Goal: Information Seeking & Learning: Learn about a topic

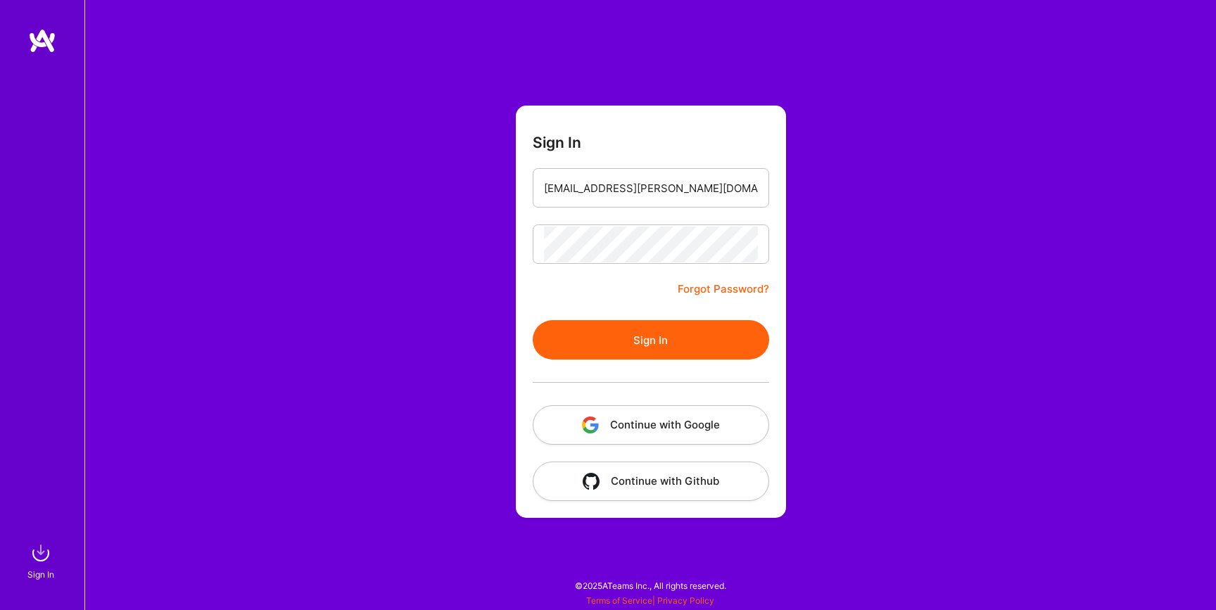
click at [656, 332] on button "Sign In" at bounding box center [651, 339] width 236 height 39
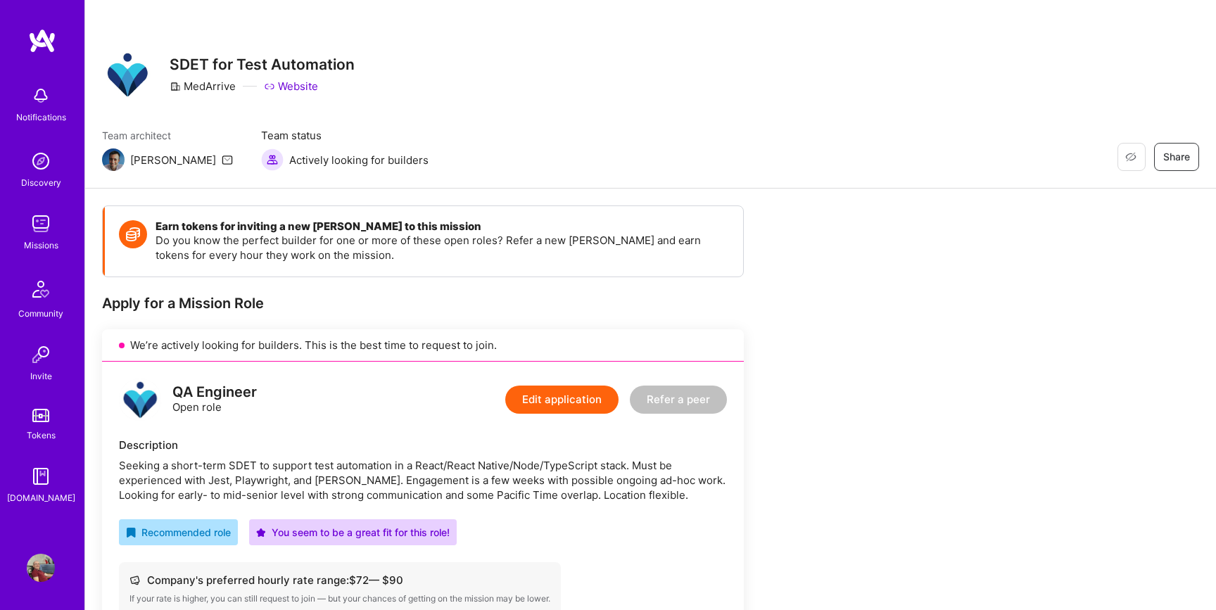
click at [296, 84] on link "Website" at bounding box center [291, 86] width 54 height 15
click at [42, 230] on img at bounding box center [41, 224] width 28 height 28
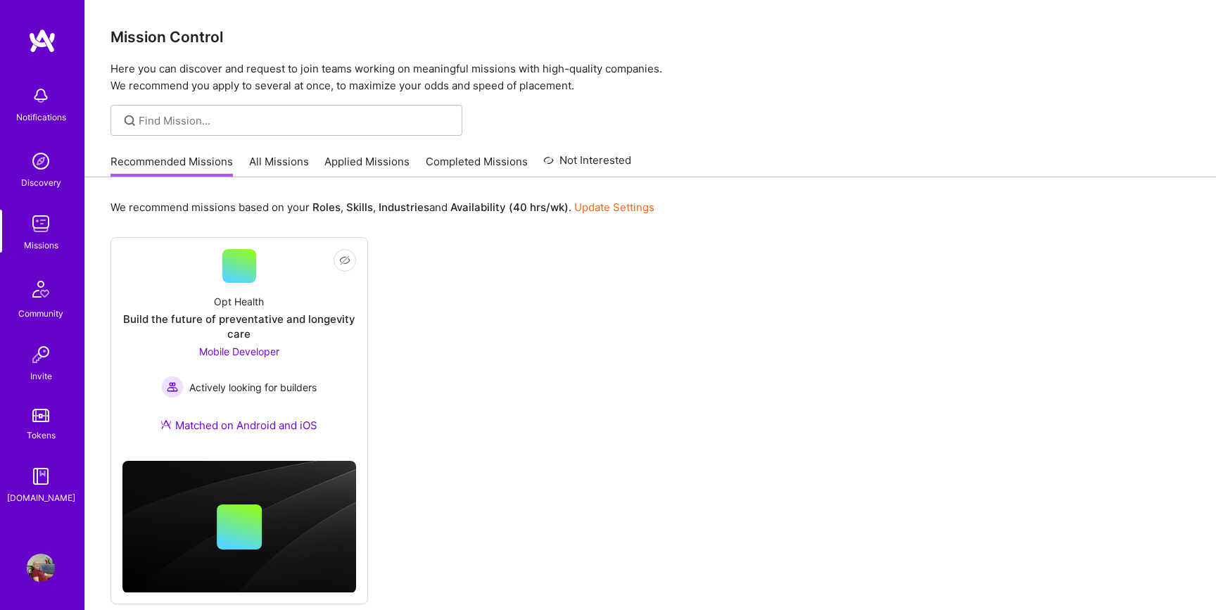
click at [281, 156] on link "All Missions" at bounding box center [279, 165] width 60 height 23
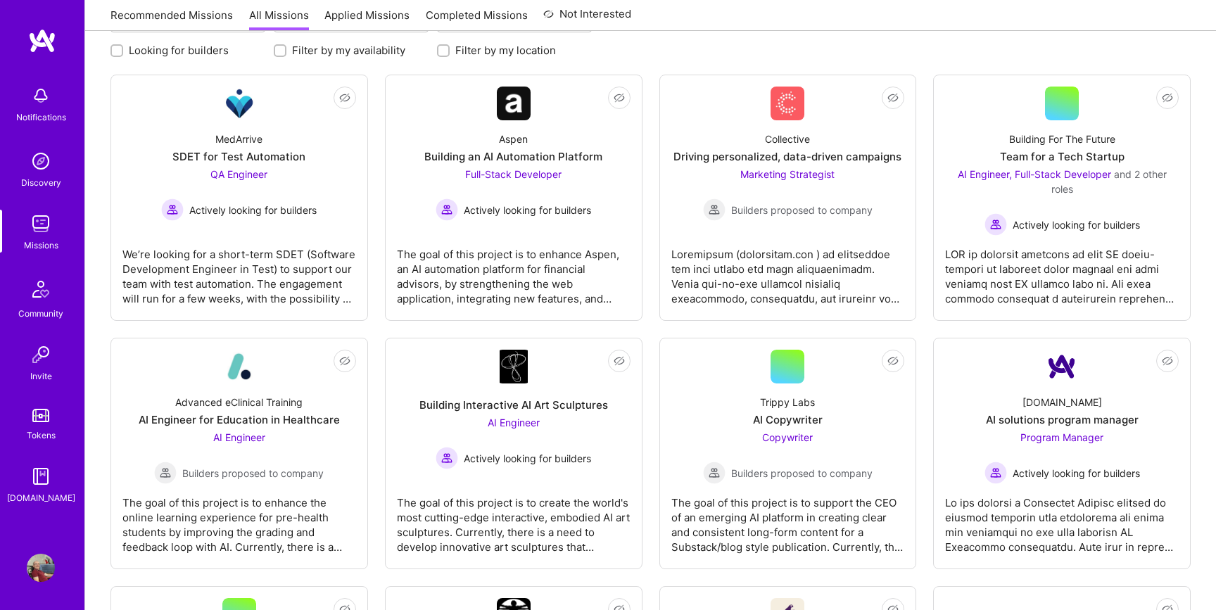
scroll to position [59, 0]
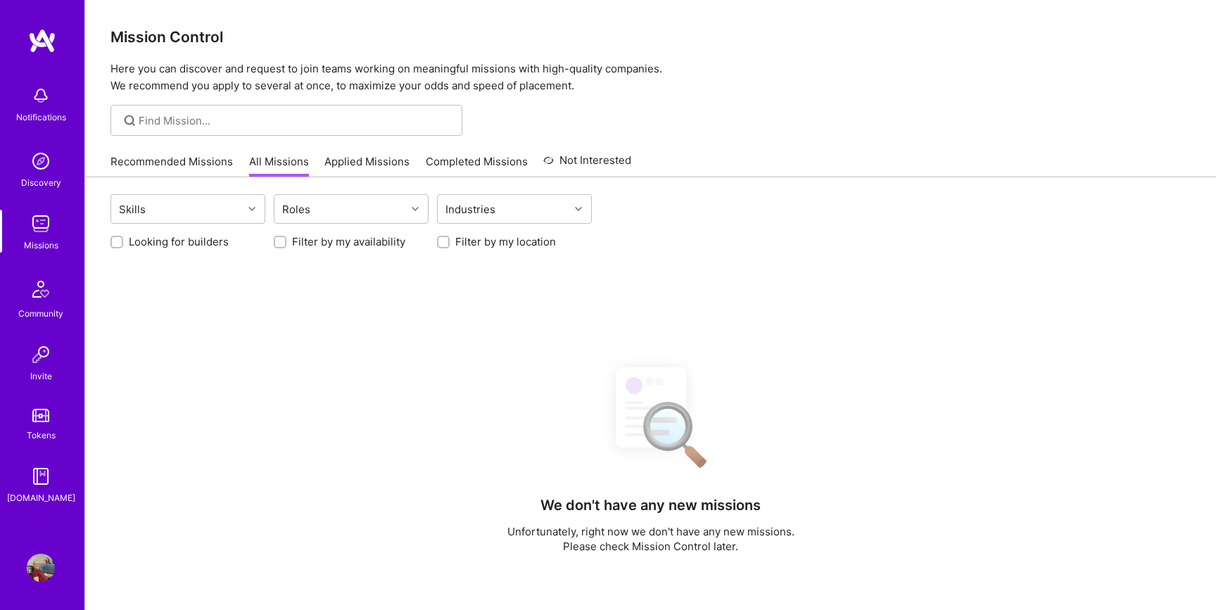
scroll to position [59, 0]
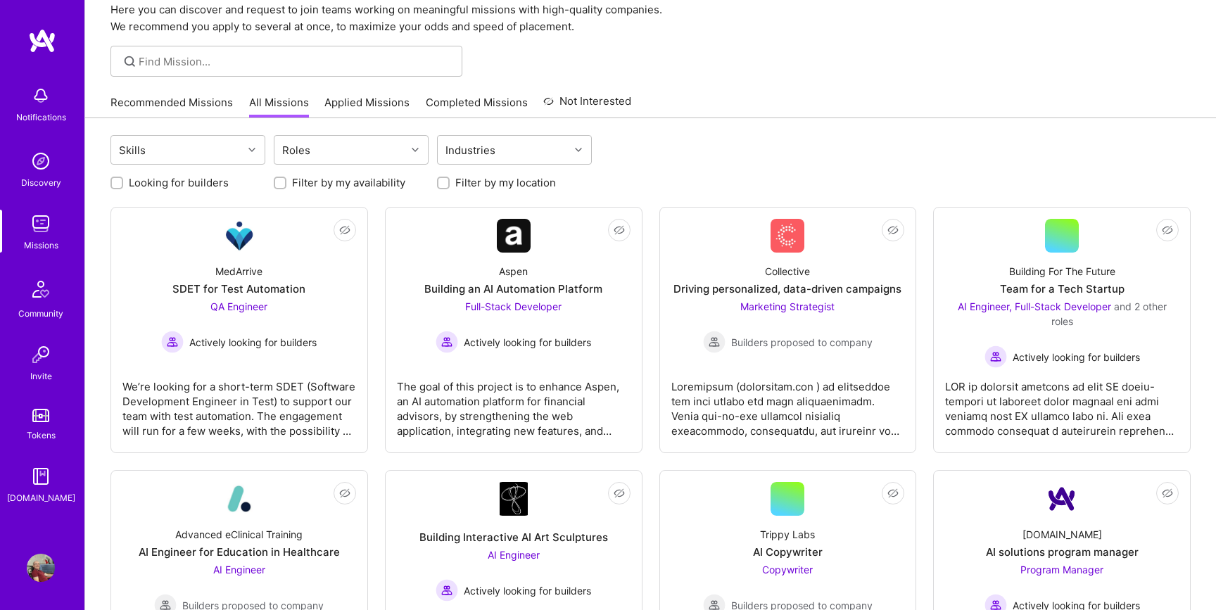
click at [49, 165] on img at bounding box center [41, 161] width 28 height 28
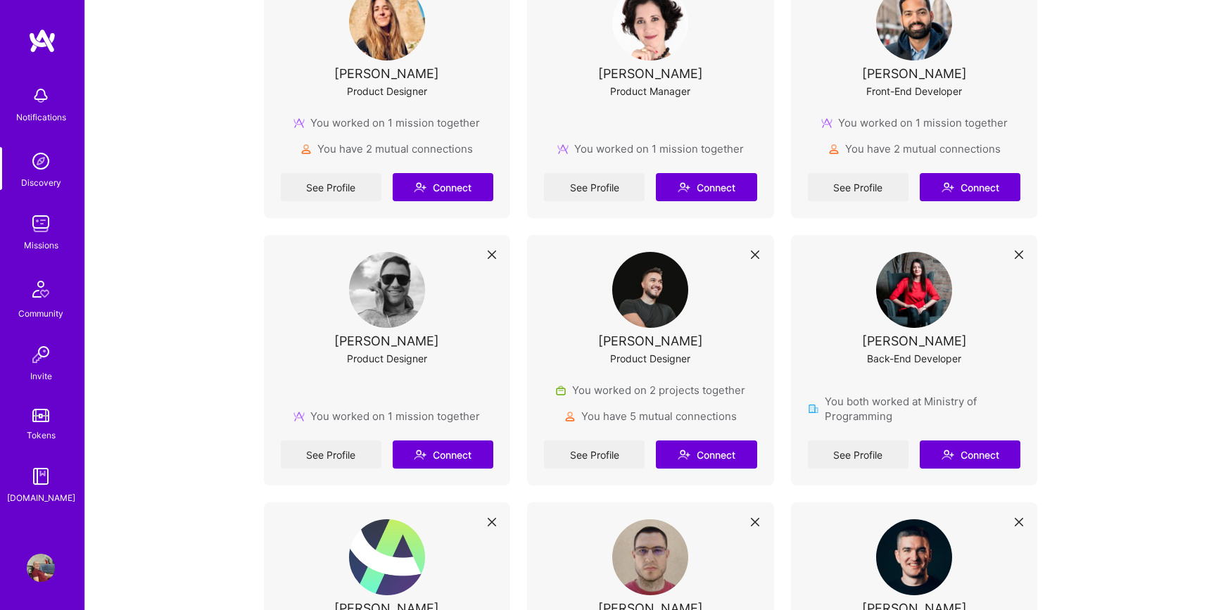
scroll to position [656, 0]
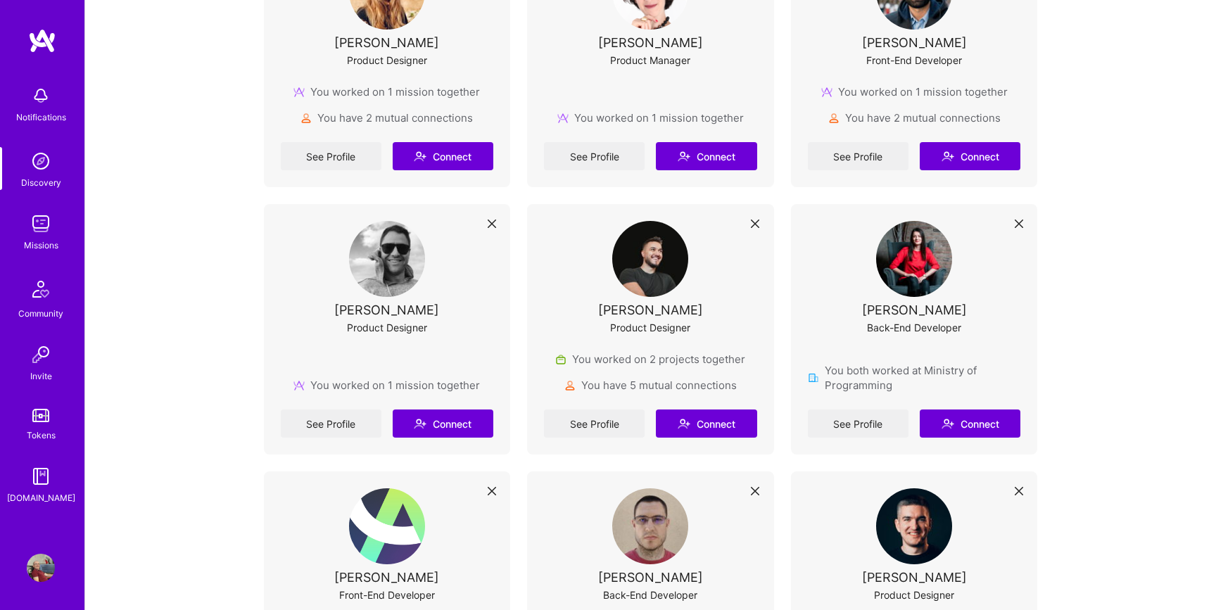
click at [34, 224] on img at bounding box center [41, 224] width 28 height 28
